Goal: Information Seeking & Learning: Learn about a topic

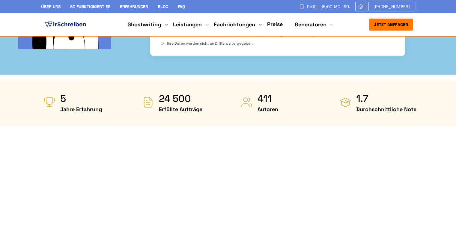
scroll to position [268, 0]
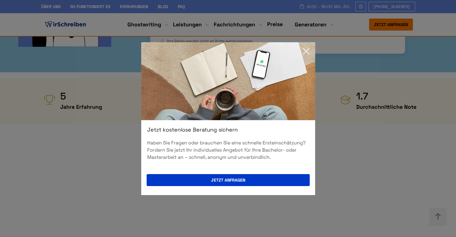
click at [304, 49] on icon at bounding box center [306, 51] width 6 height 6
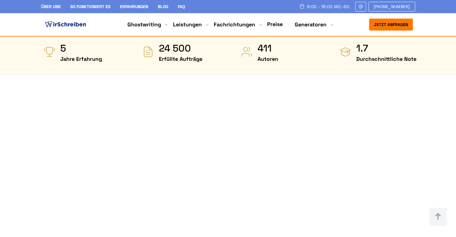
scroll to position [315, 0]
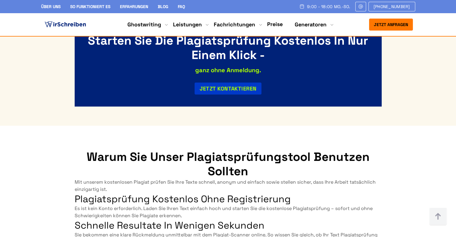
scroll to position [1329, 0]
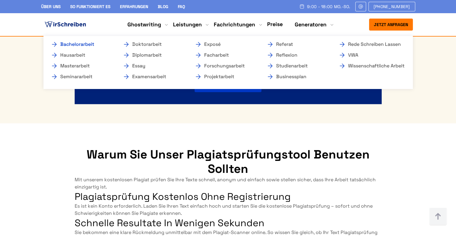
click at [84, 41] on link "Bachelorarbeit" at bounding box center [81, 44] width 60 height 7
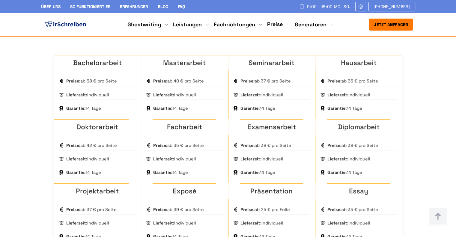
scroll to position [415, 0]
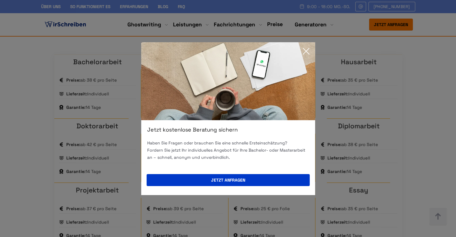
click at [305, 50] on icon at bounding box center [306, 51] width 12 height 12
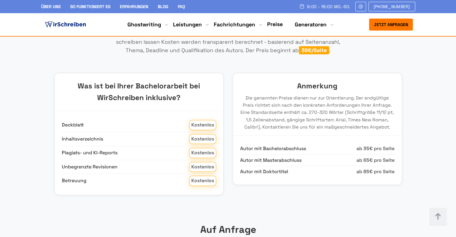
scroll to position [751, 0]
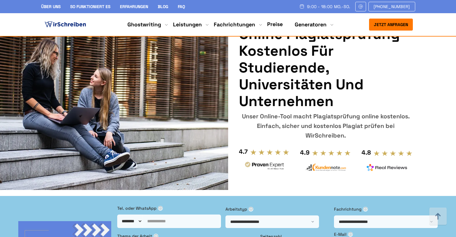
scroll to position [1329, 0]
